Goal: Find specific page/section

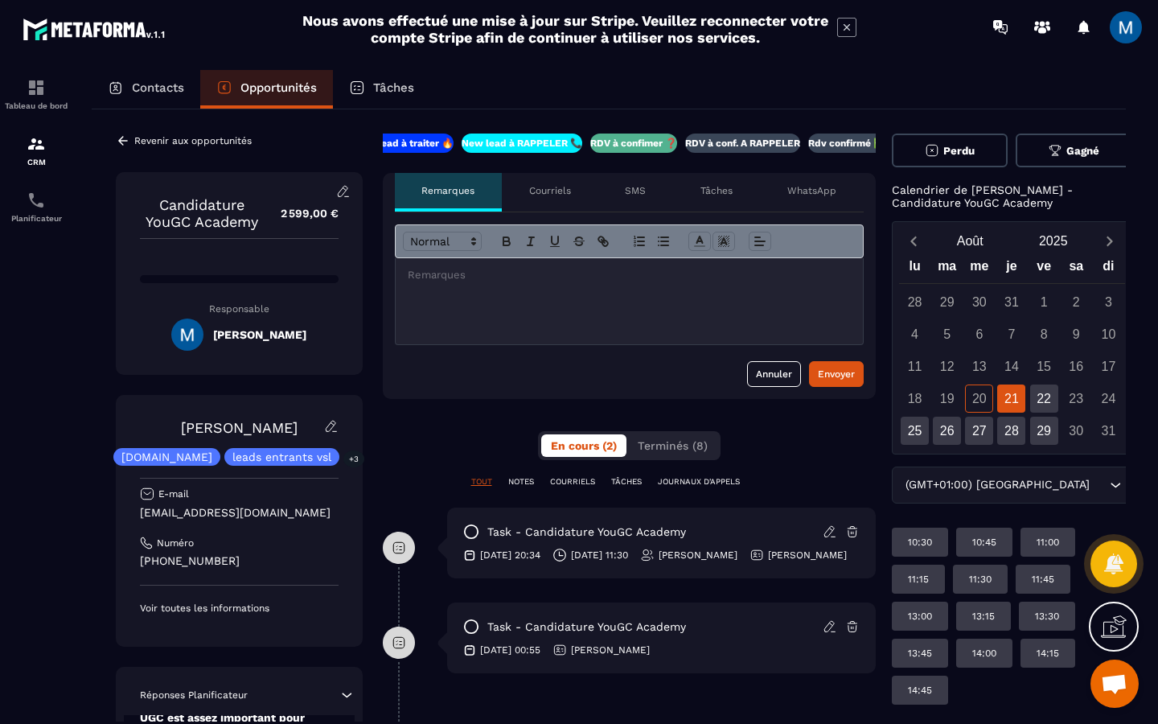
click at [746, 143] on p "RDV à conf. A RAPPELER" at bounding box center [742, 143] width 115 height 13
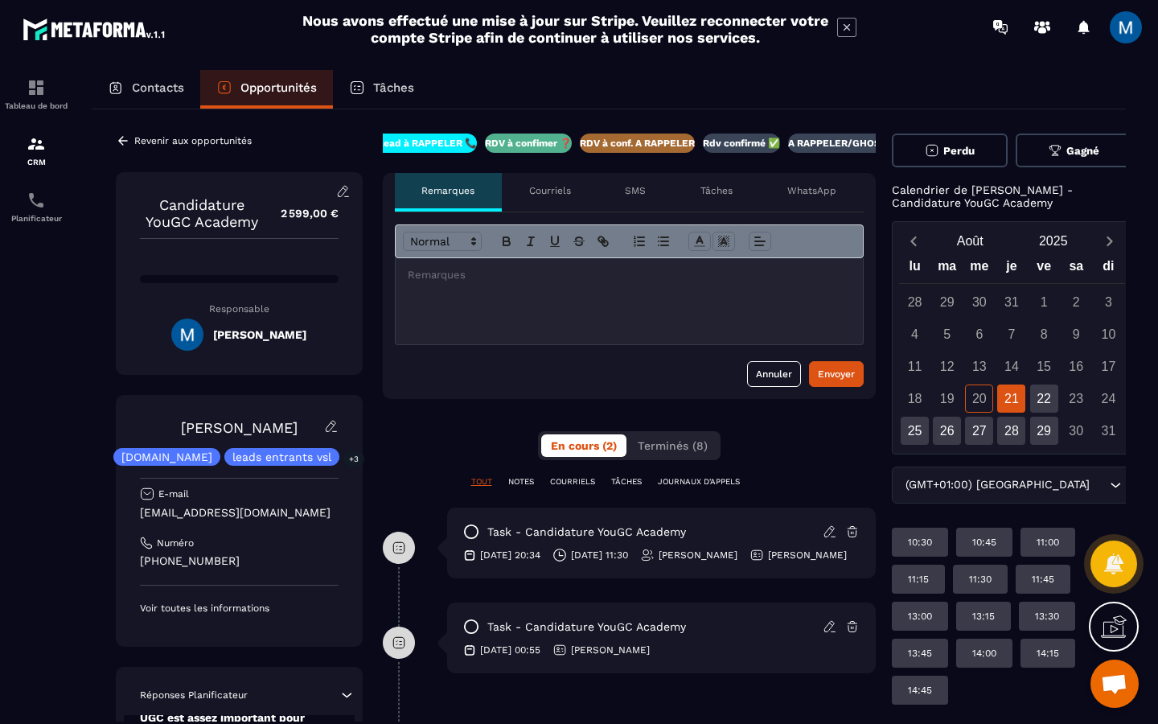
scroll to position [0, 138]
click at [119, 140] on icon at bounding box center [123, 140] width 10 height 9
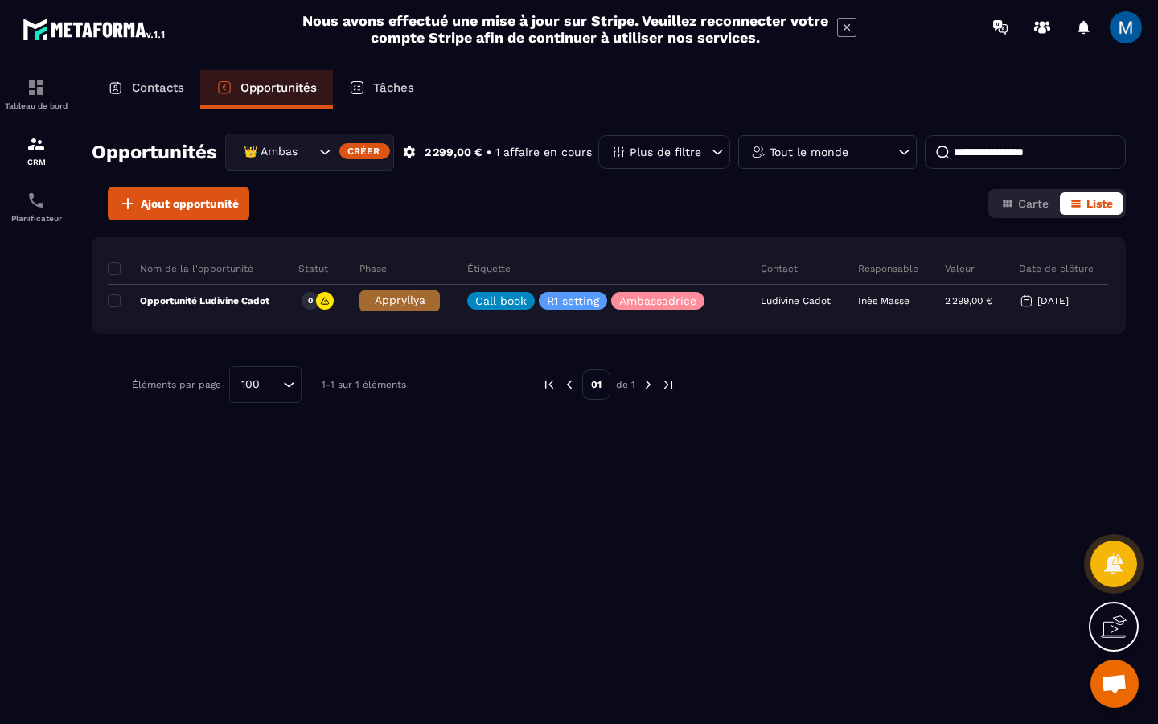
click at [326, 155] on icon "Search for option" at bounding box center [325, 152] width 16 height 16
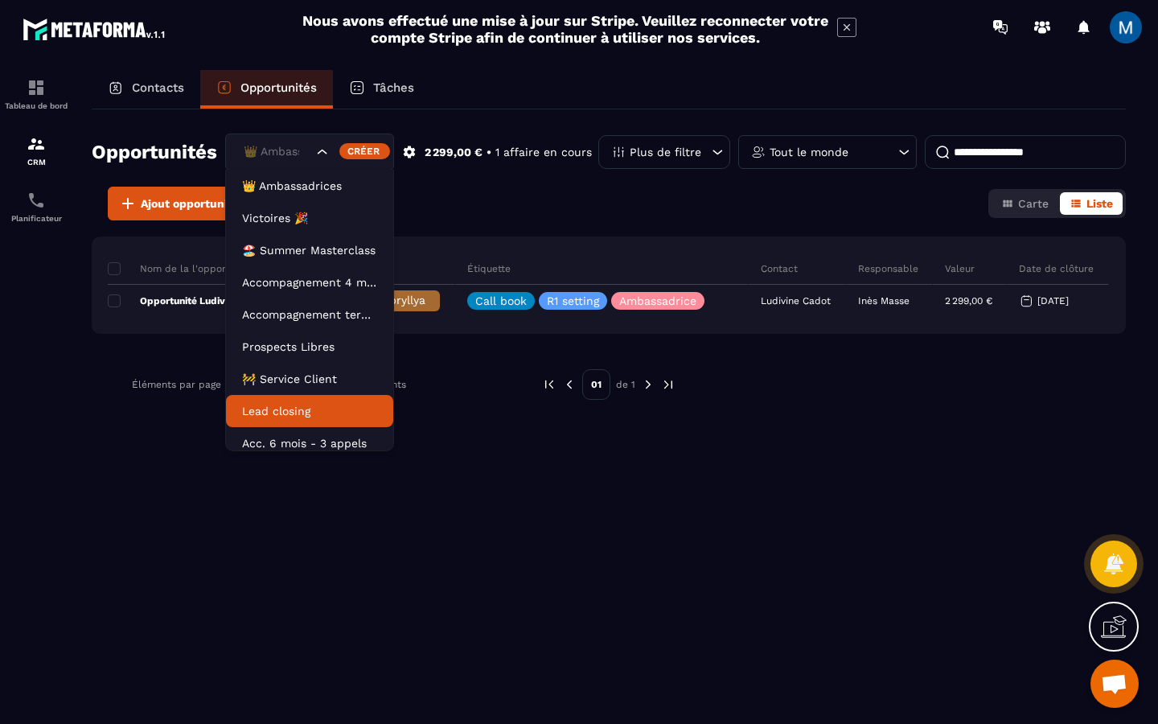
click at [312, 412] on p "Lead closing" at bounding box center [309, 411] width 135 height 16
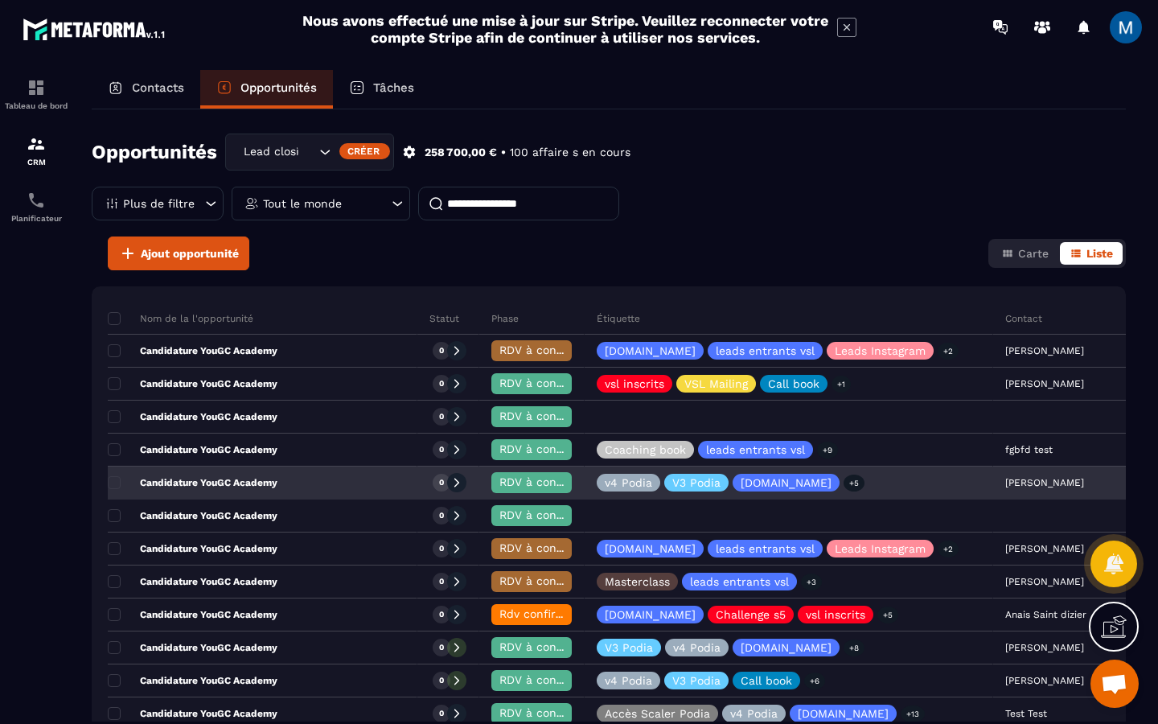
click at [286, 488] on div "Candidature YouGC Academy" at bounding box center [263, 483] width 310 height 32
